Goal: Find specific page/section: Find specific page/section

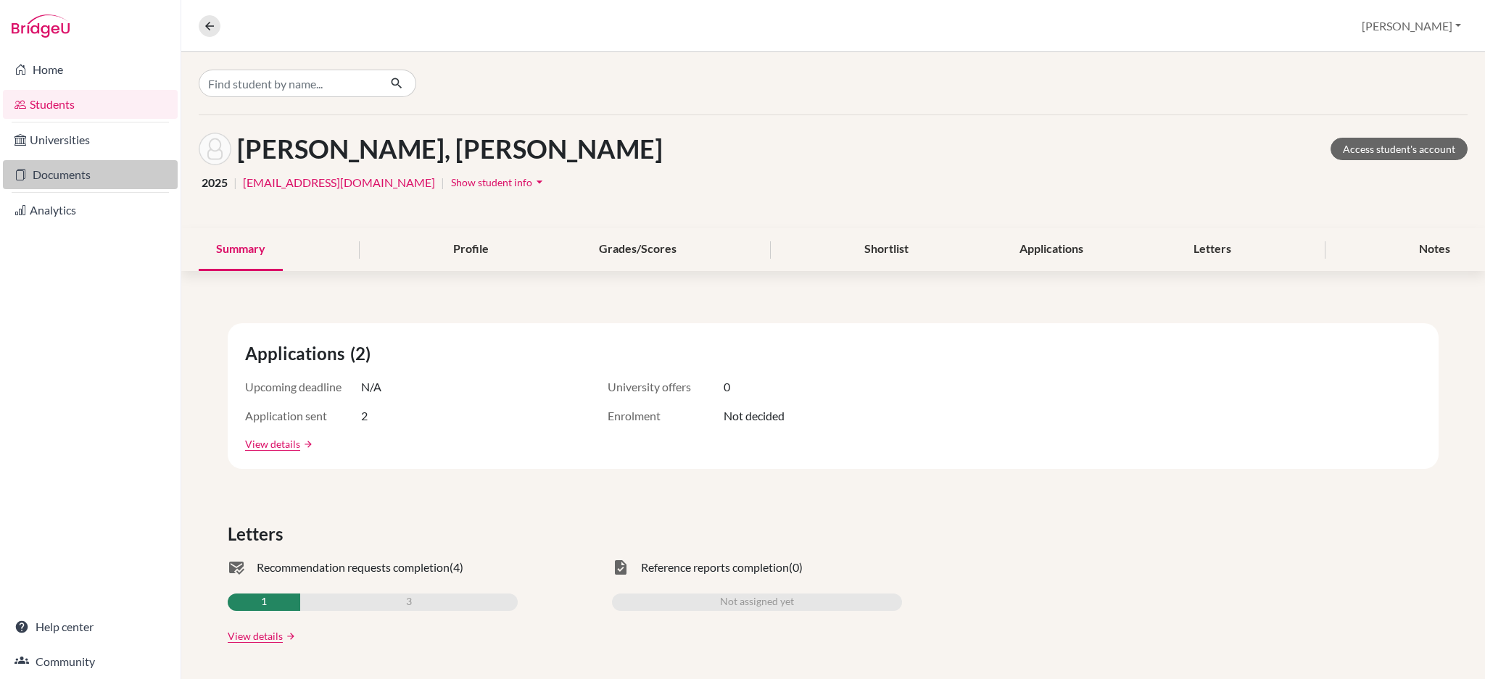
click at [70, 173] on link "Documents" at bounding box center [90, 174] width 175 height 29
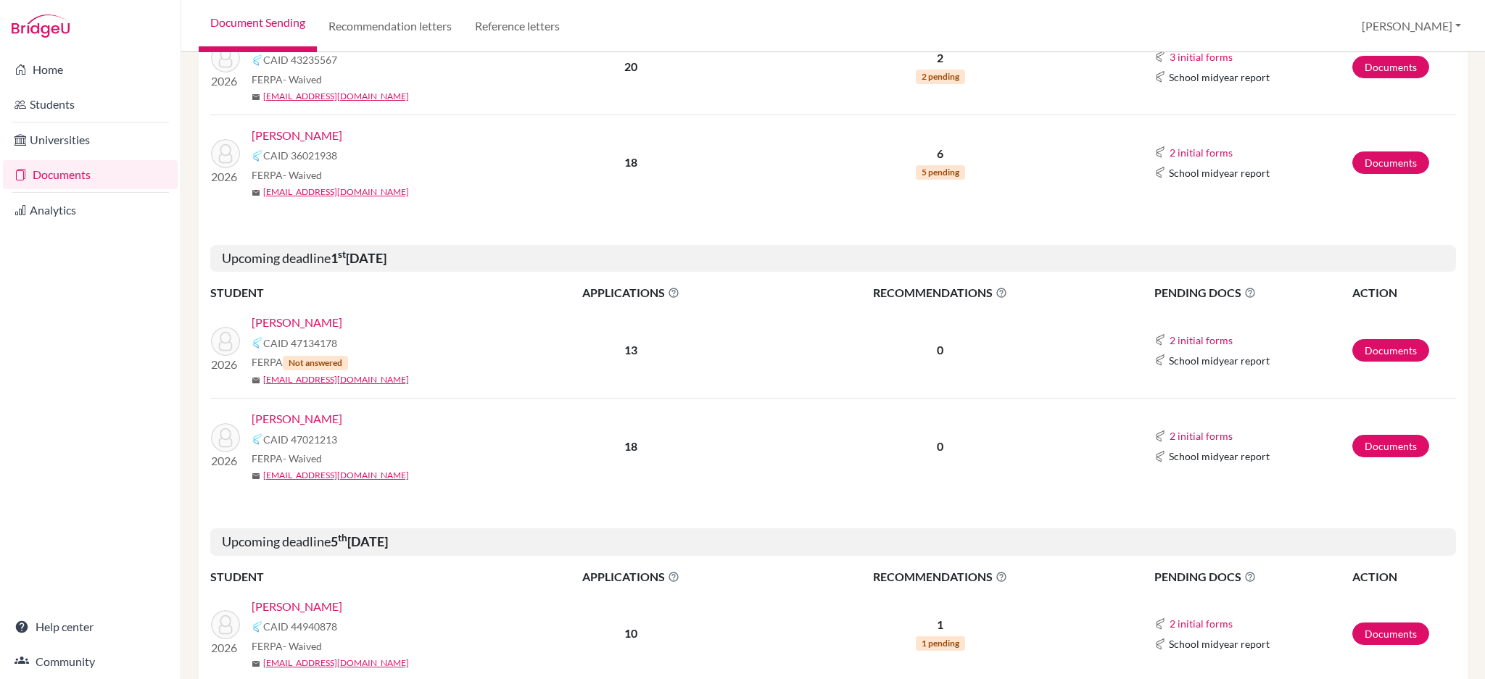
scroll to position [483, 0]
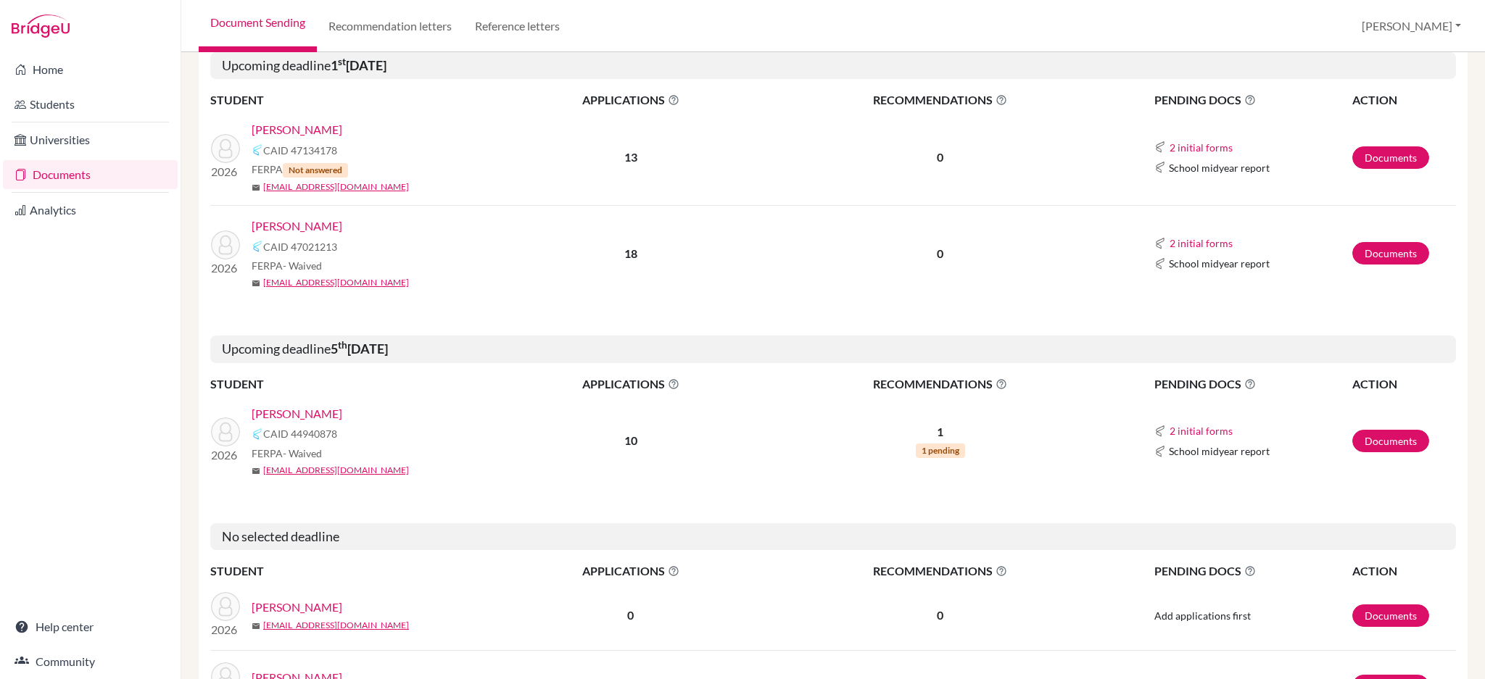
click at [309, 136] on link "[PERSON_NAME]" at bounding box center [297, 129] width 91 height 17
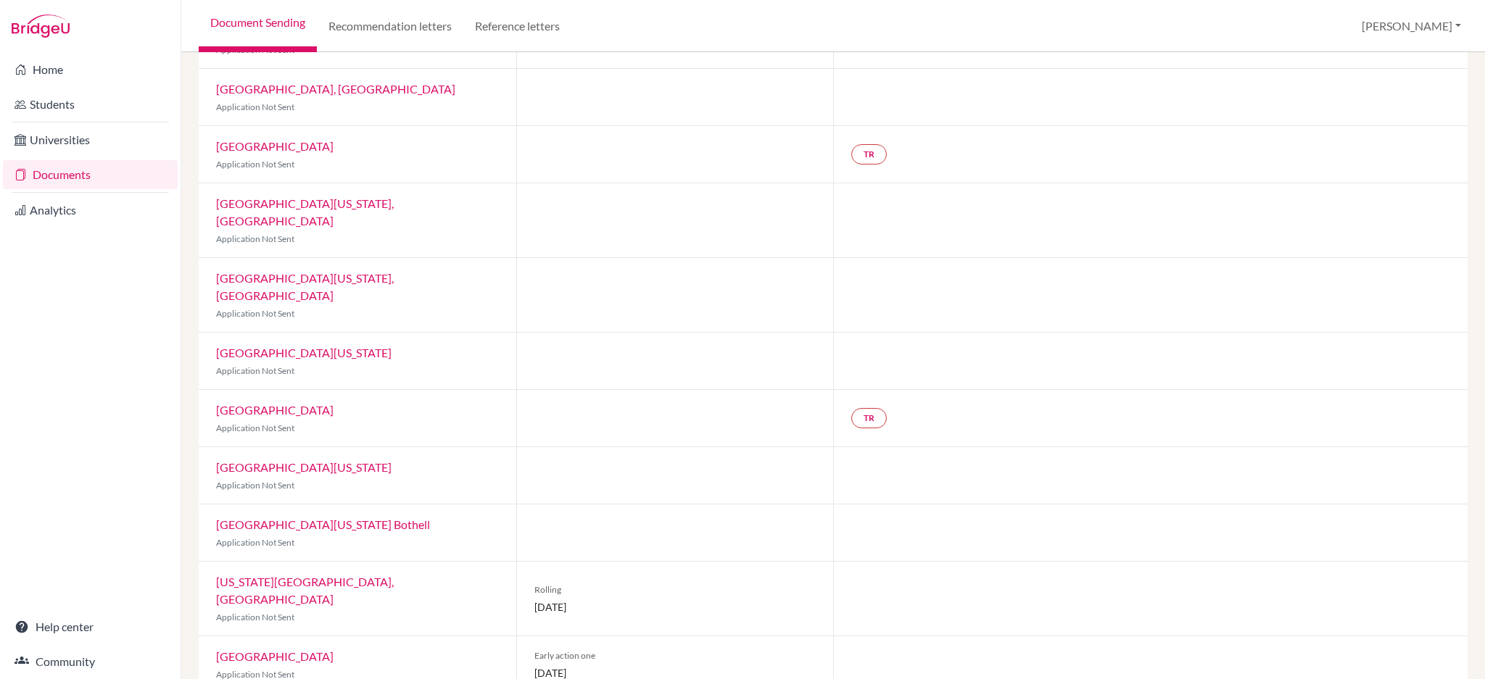
scroll to position [326, 0]
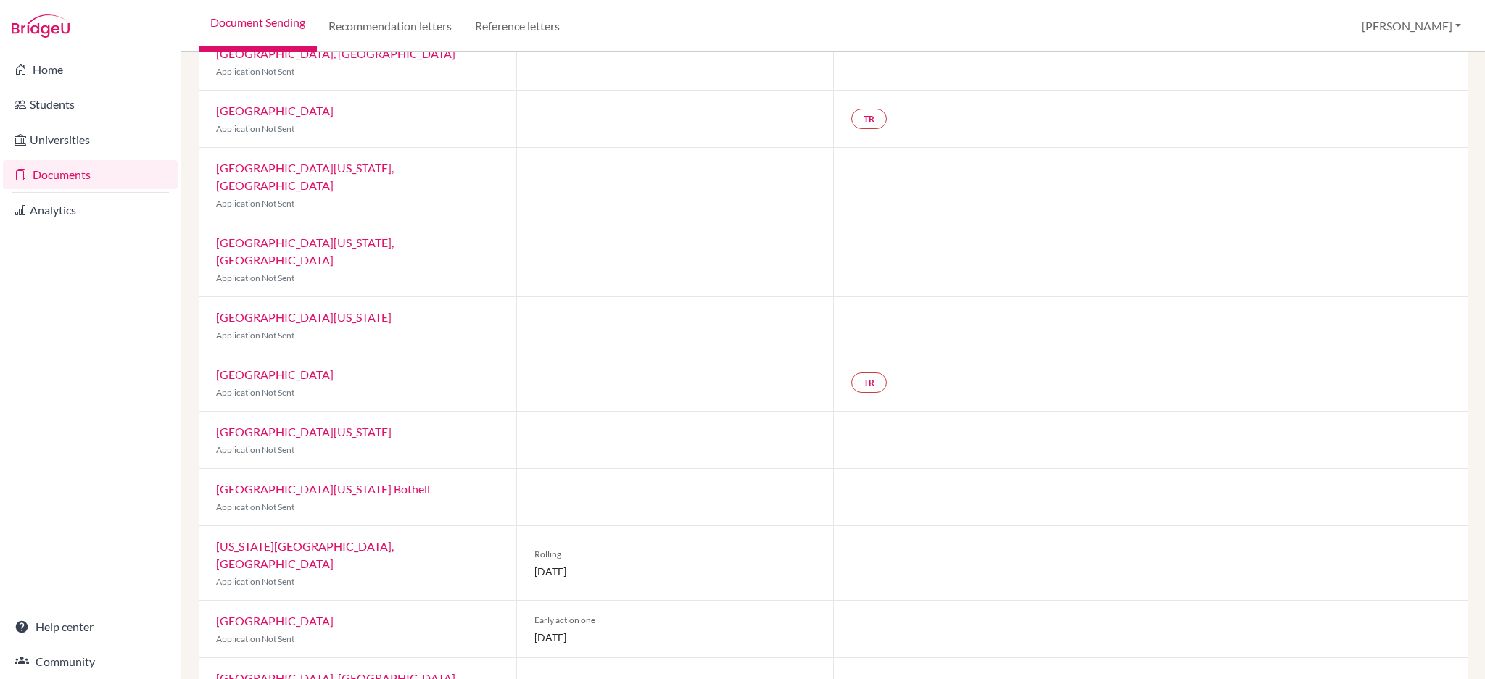
click at [72, 170] on link "Documents" at bounding box center [90, 174] width 175 height 29
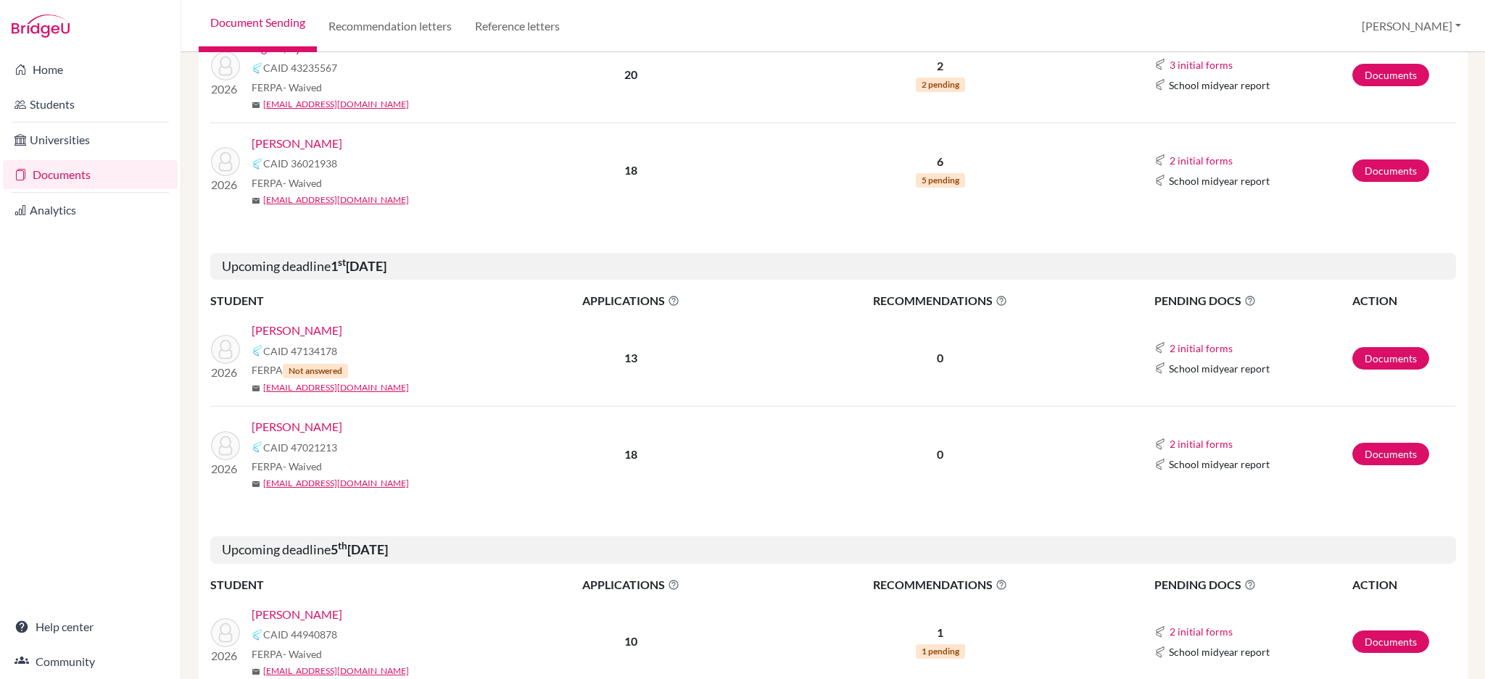
scroll to position [386, 0]
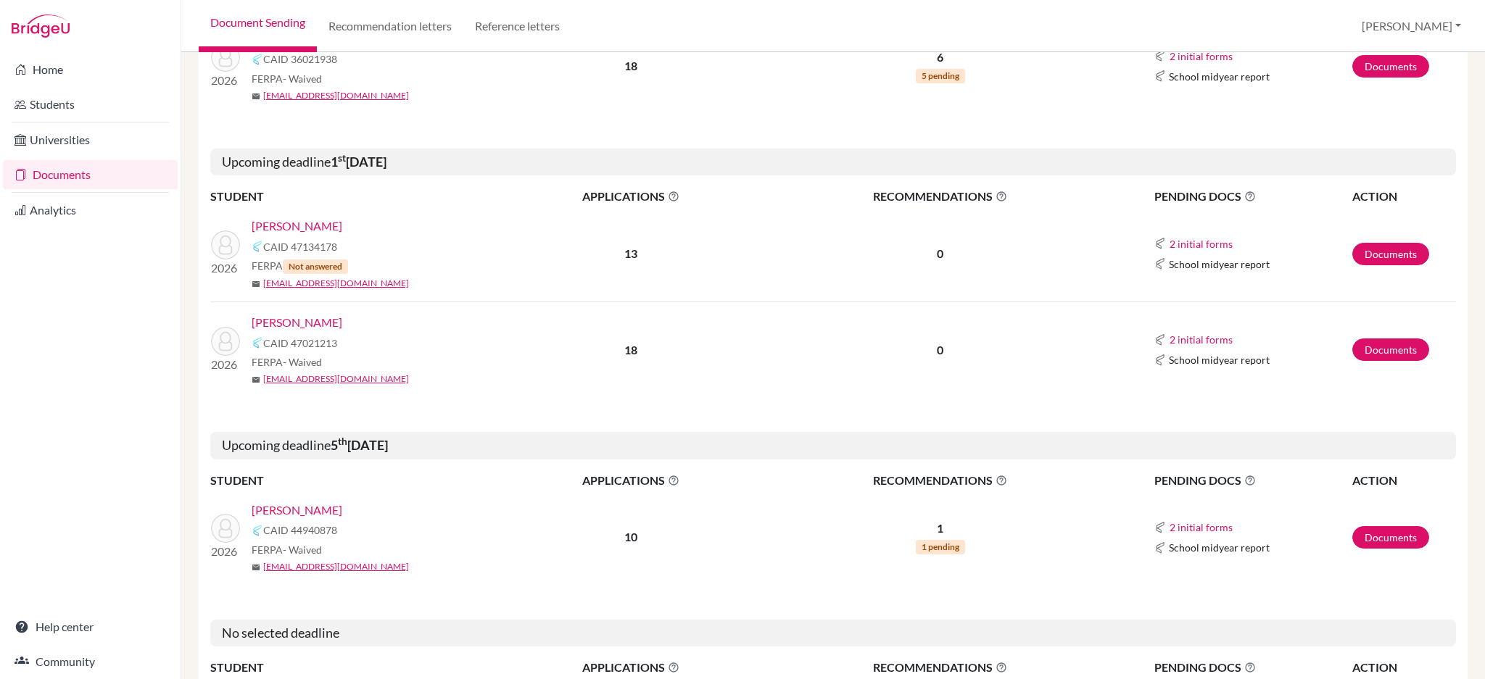
click at [269, 318] on link "[PERSON_NAME]" at bounding box center [297, 322] width 91 height 17
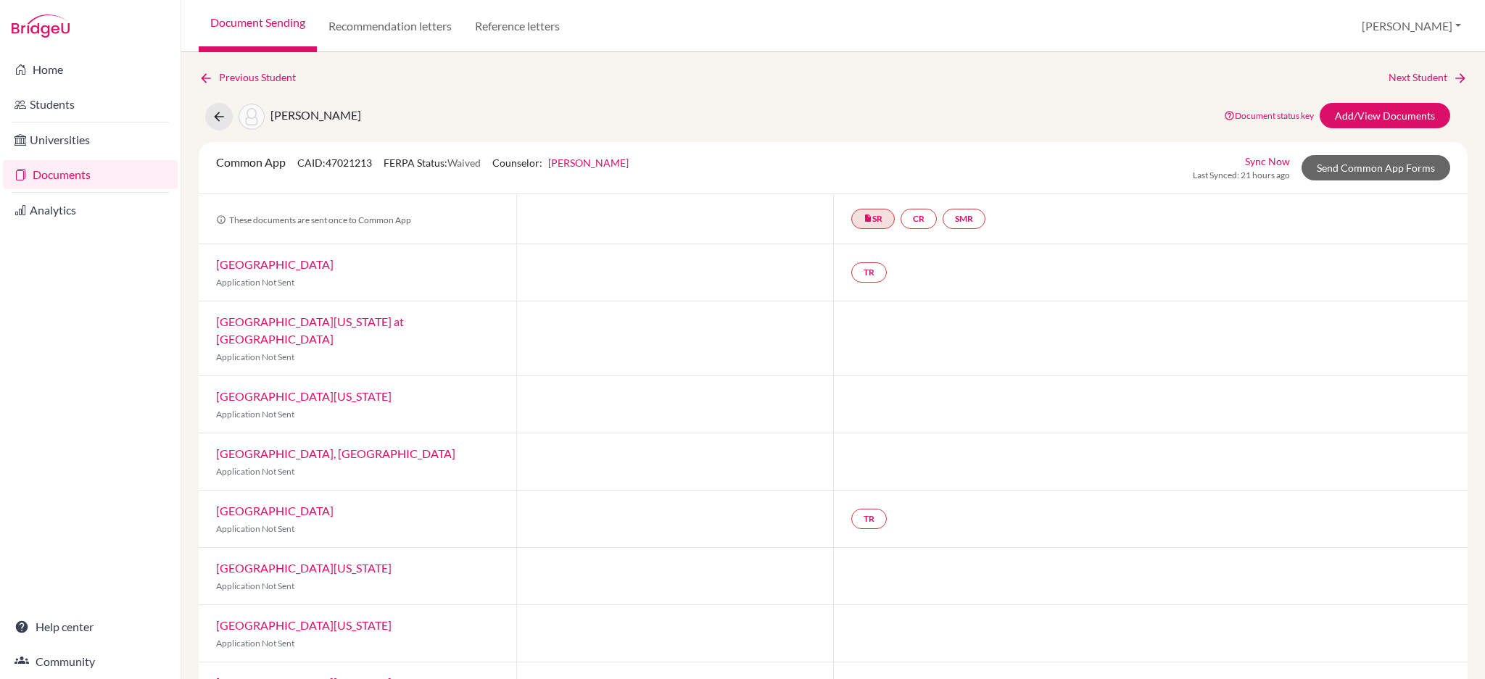
click at [62, 168] on link "Documents" at bounding box center [90, 174] width 175 height 29
